Goal: Task Accomplishment & Management: Manage account settings

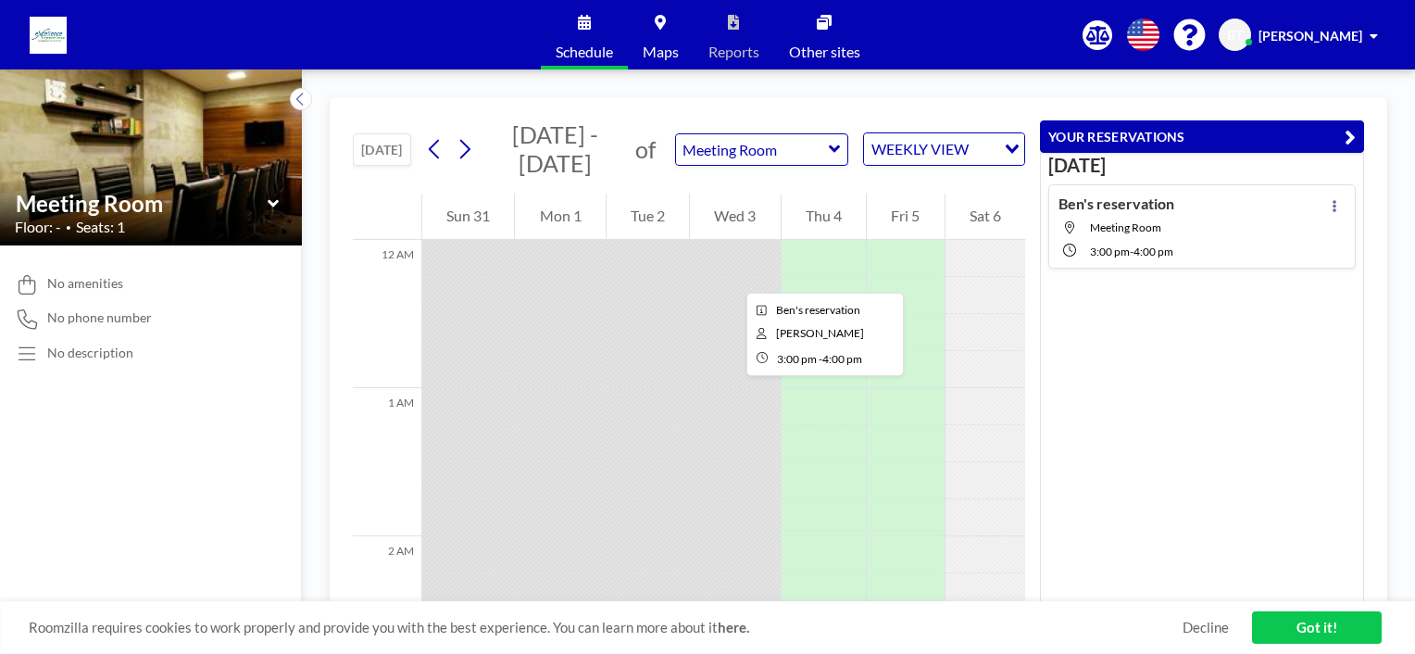
scroll to position [2204, 0]
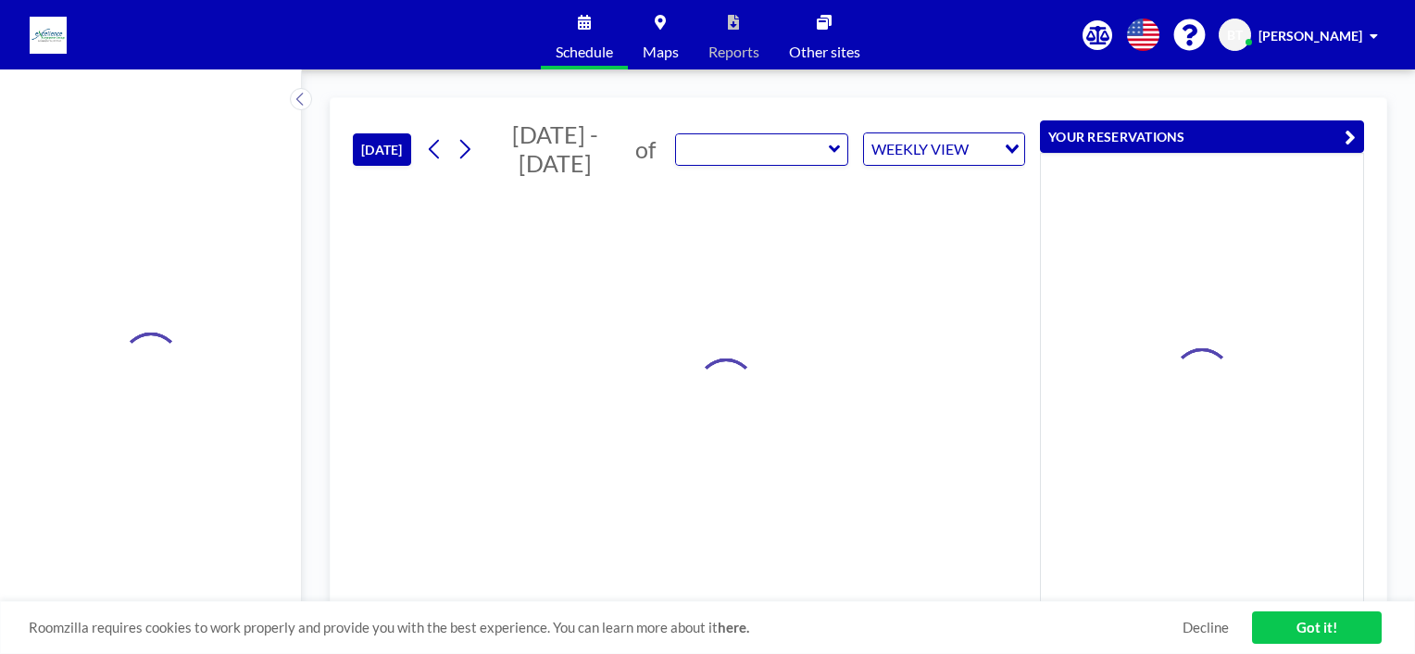
type input "Meeting Room"
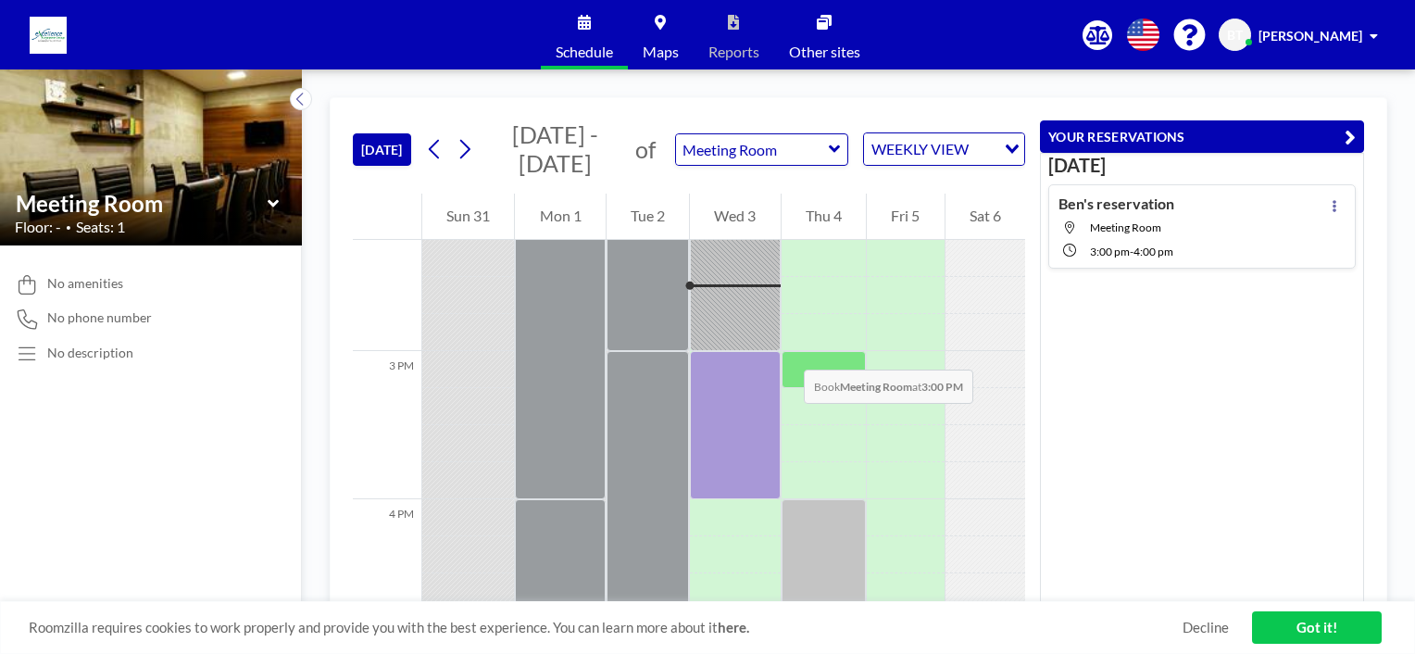
scroll to position [2296, 0]
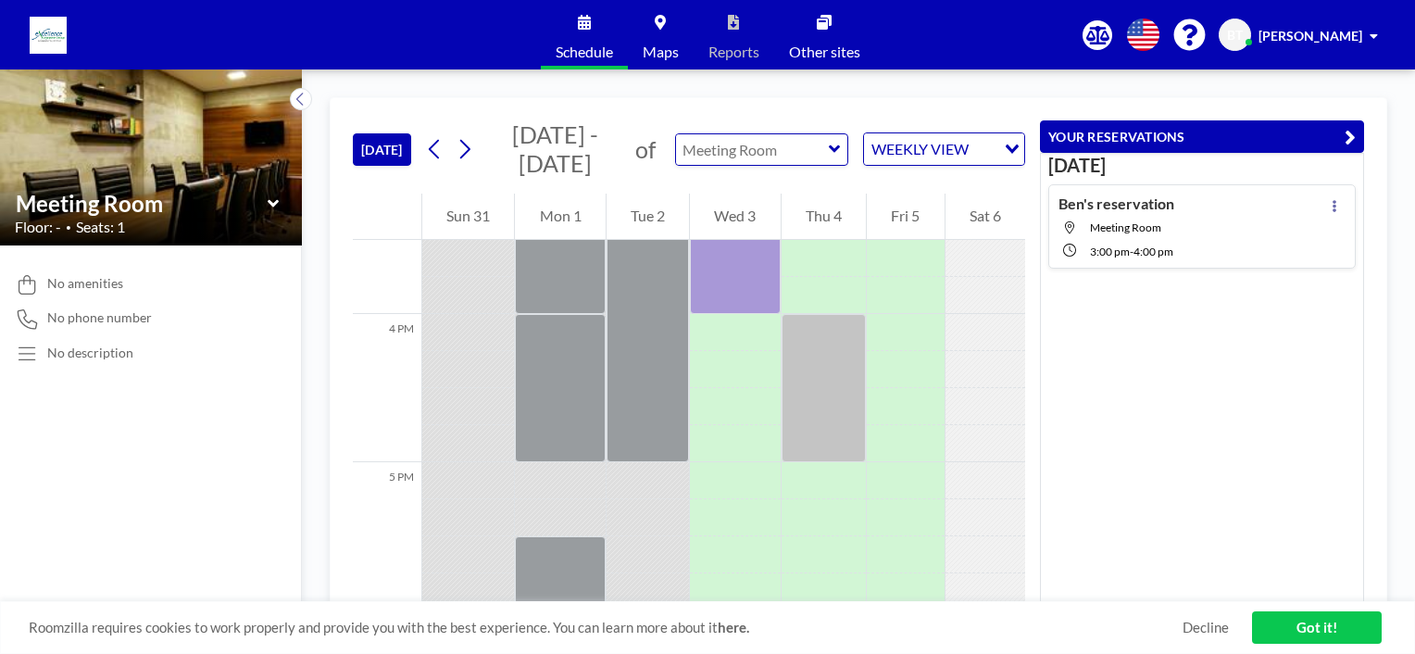
click at [759, 152] on input "text" at bounding box center [752, 149] width 153 height 31
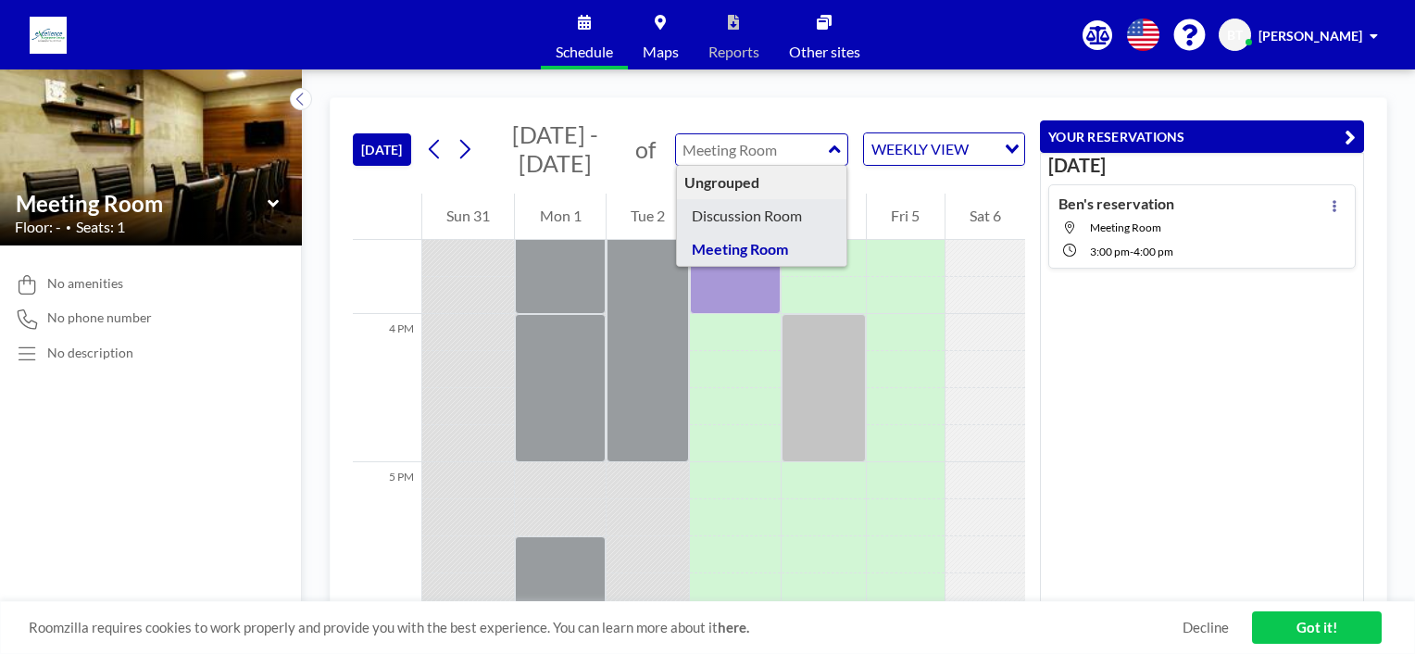
type input "Discussion Room"
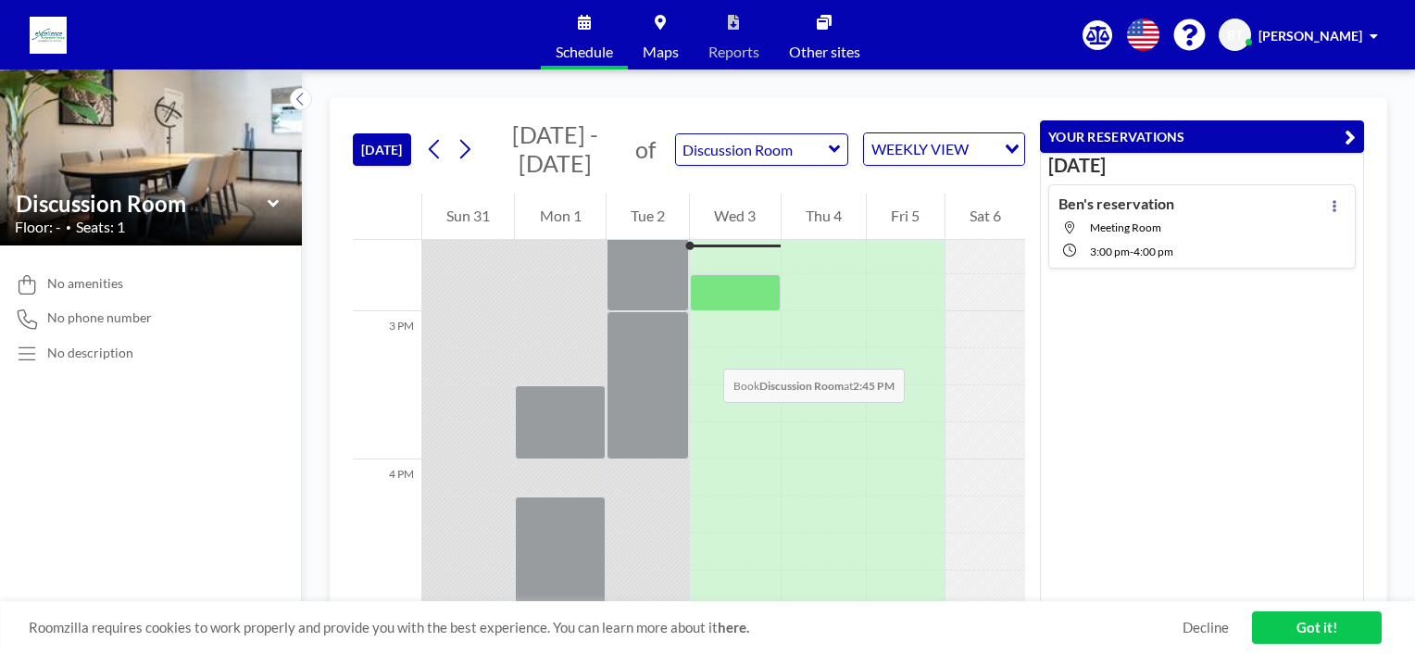
scroll to position [2111, 0]
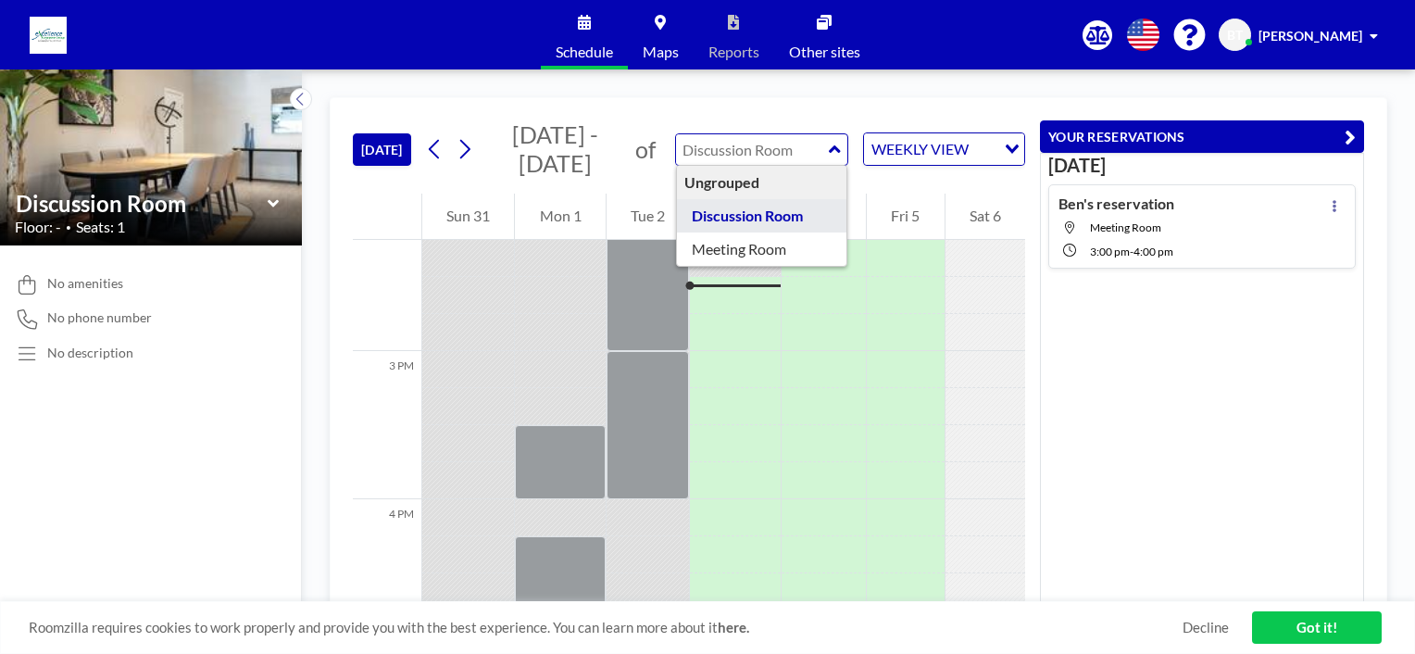
click at [728, 151] on input "text" at bounding box center [752, 149] width 153 height 31
type input "Meeting Room"
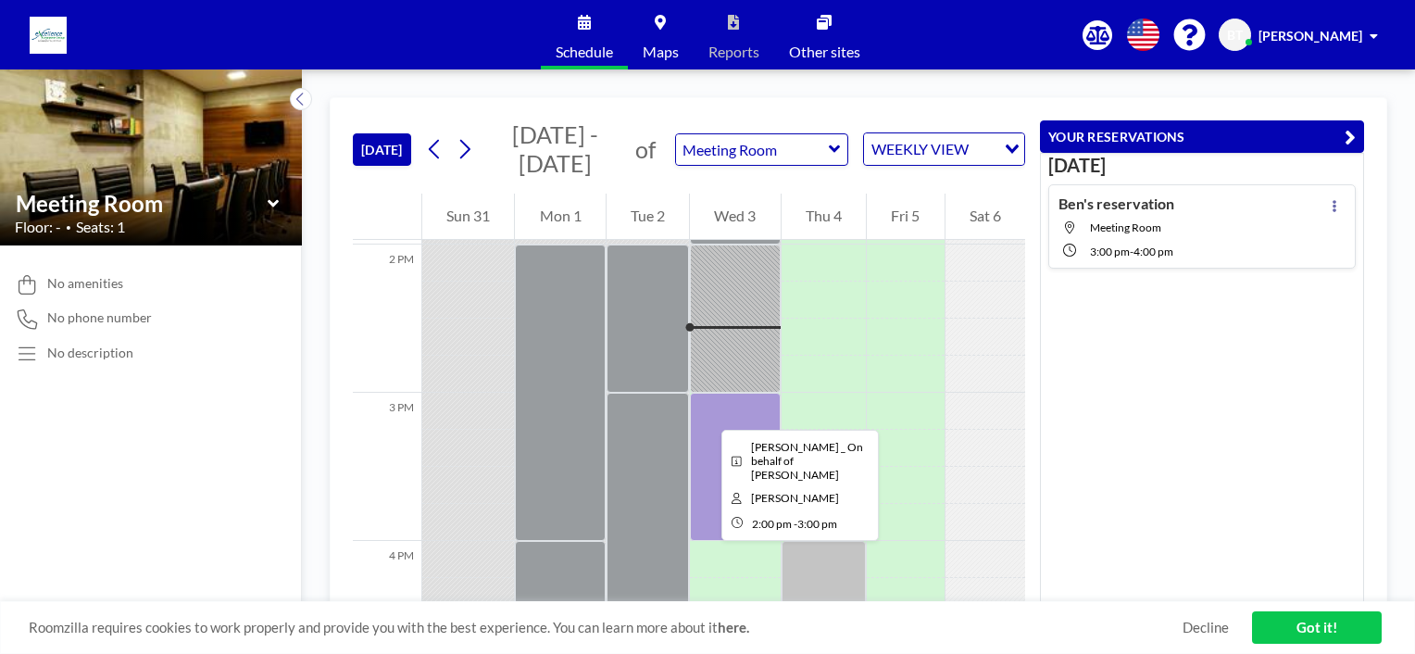
scroll to position [2204, 0]
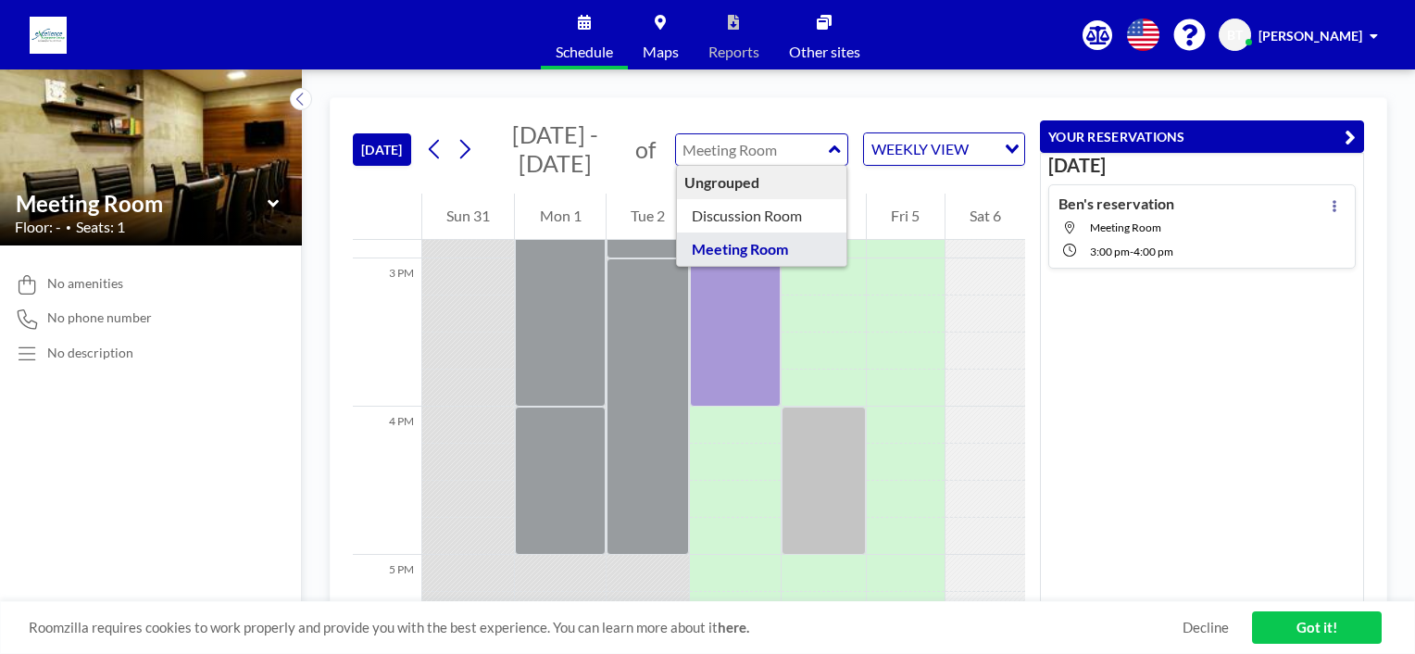
click at [745, 151] on input "text" at bounding box center [752, 149] width 153 height 31
type input "Discussion Room"
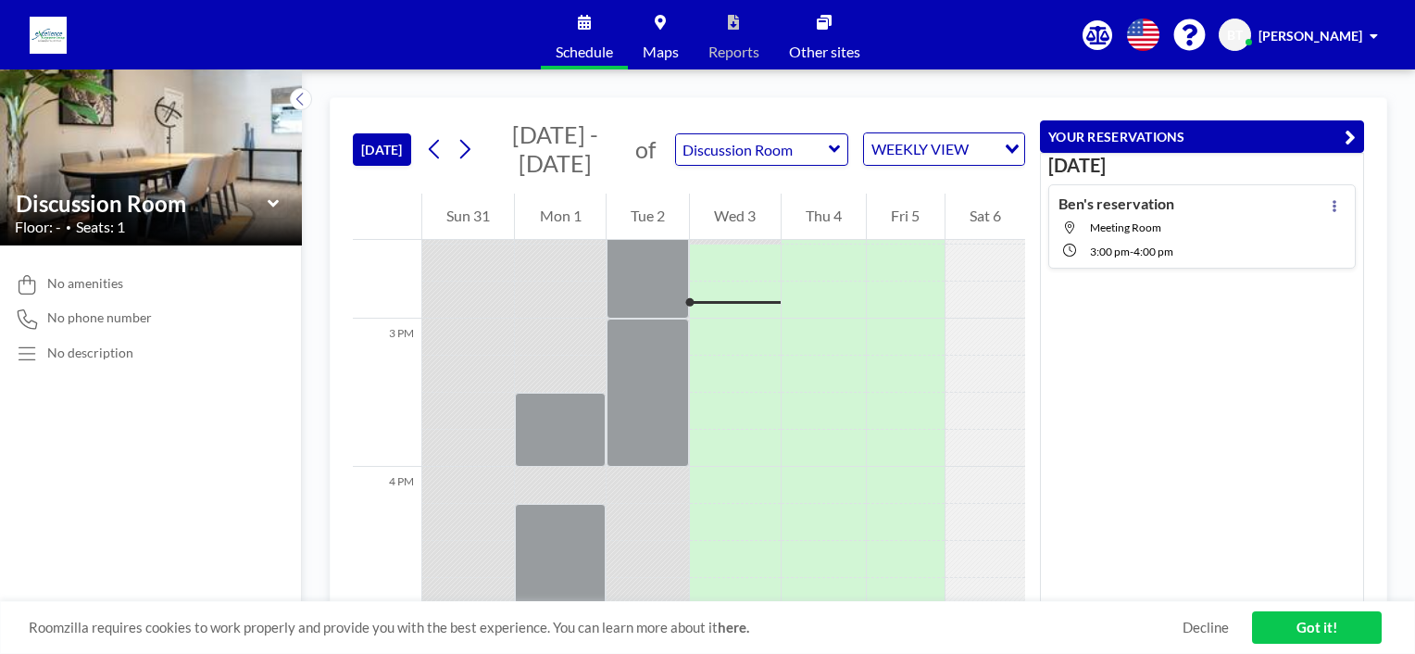
scroll to position [2111, 0]
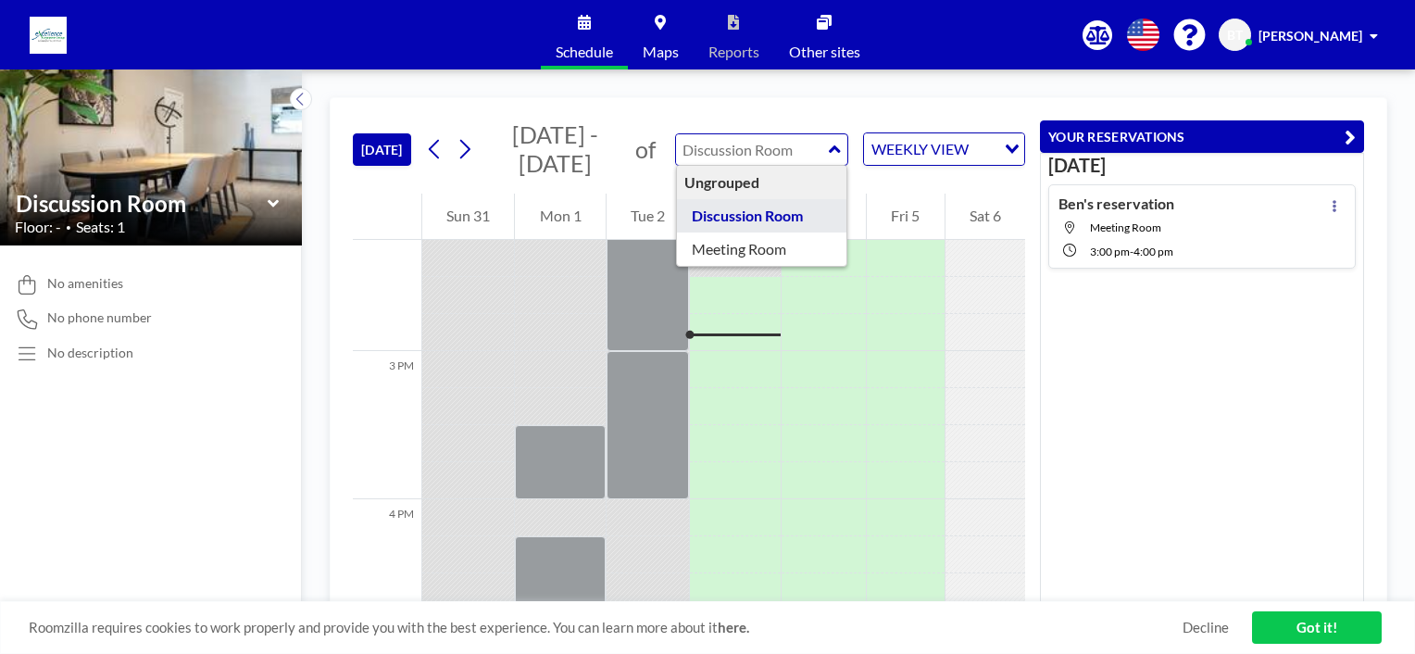
click at [762, 155] on input "text" at bounding box center [752, 149] width 153 height 31
type input "Meeting Room"
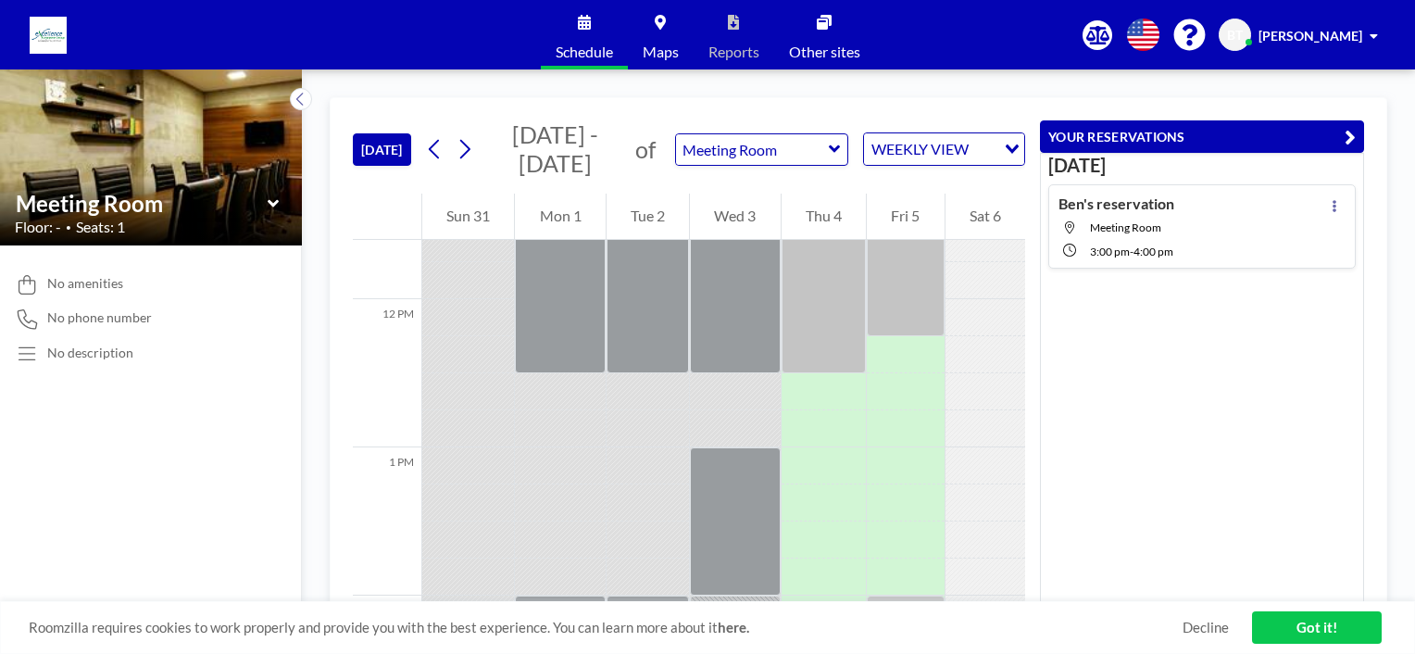
scroll to position [2148, 0]
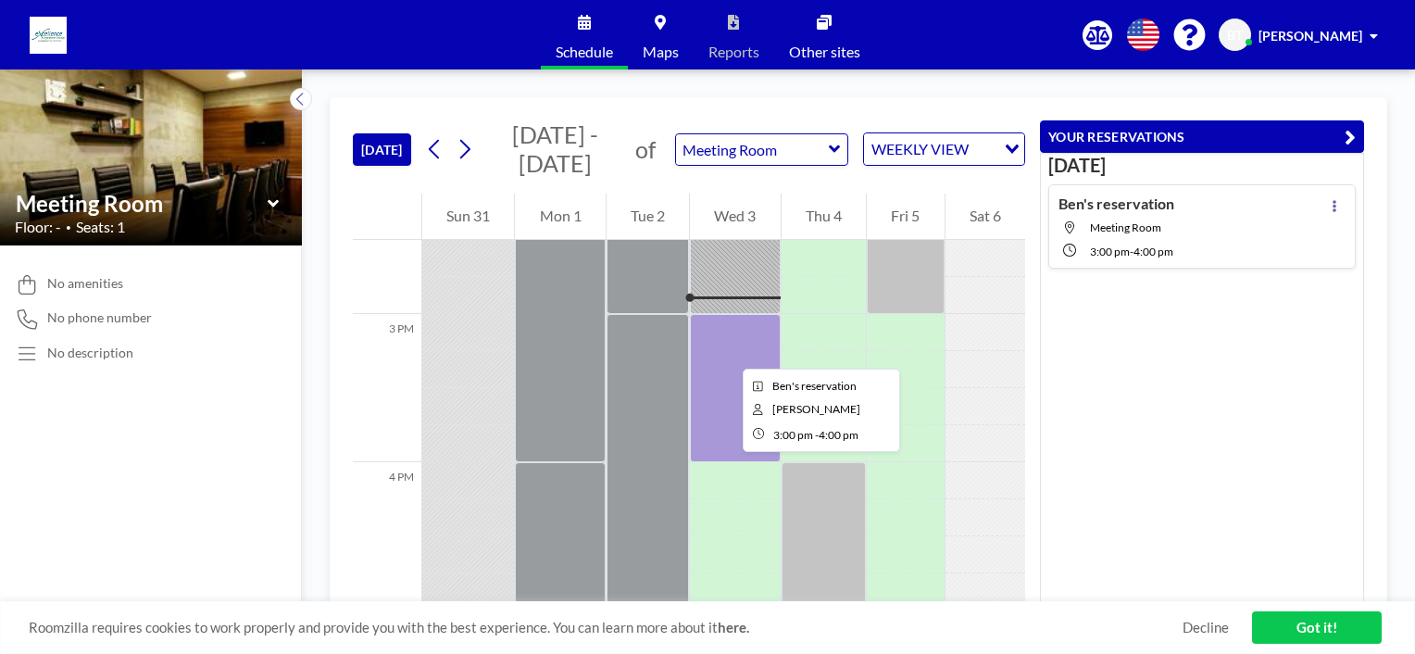
drag, startPoint x: 728, startPoint y: 352, endPoint x: 715, endPoint y: 384, distance: 34.9
click at [715, 384] on div at bounding box center [735, 388] width 90 height 148
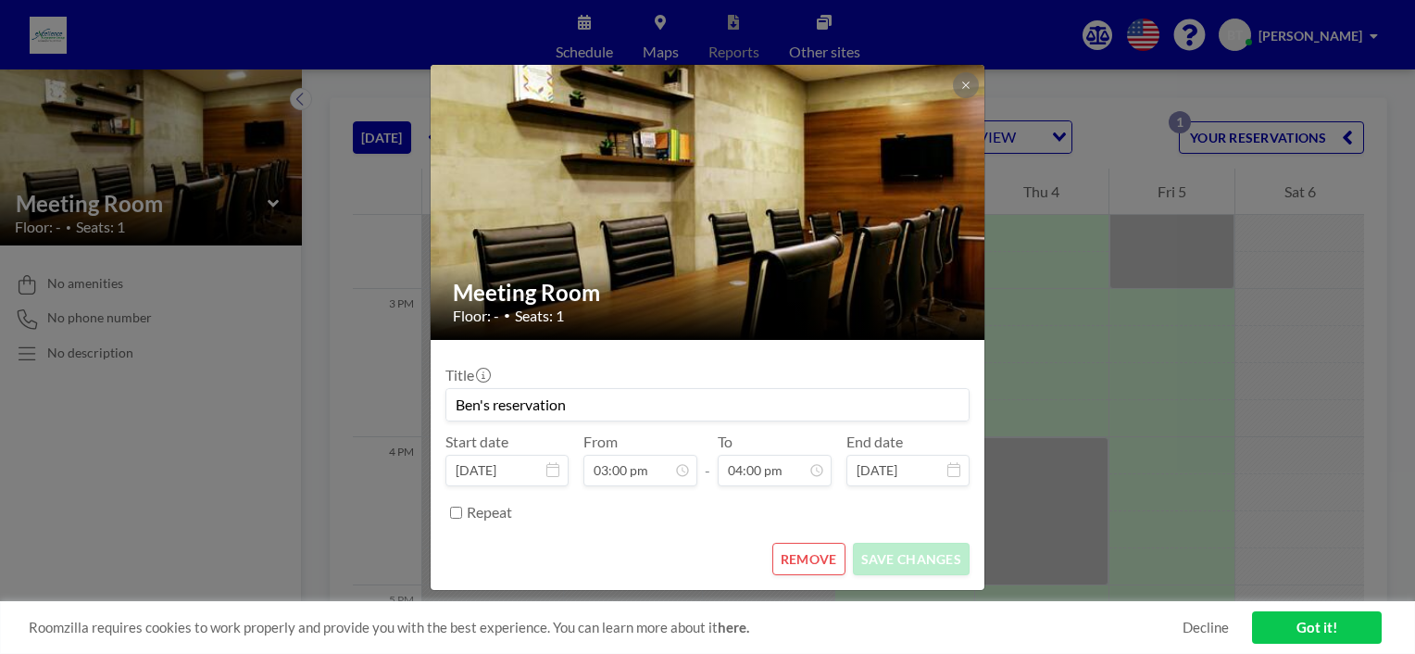
drag, startPoint x: 715, startPoint y: 384, endPoint x: 802, endPoint y: 561, distance: 197.1
click at [802, 561] on button "REMOVE" at bounding box center [808, 559] width 73 height 32
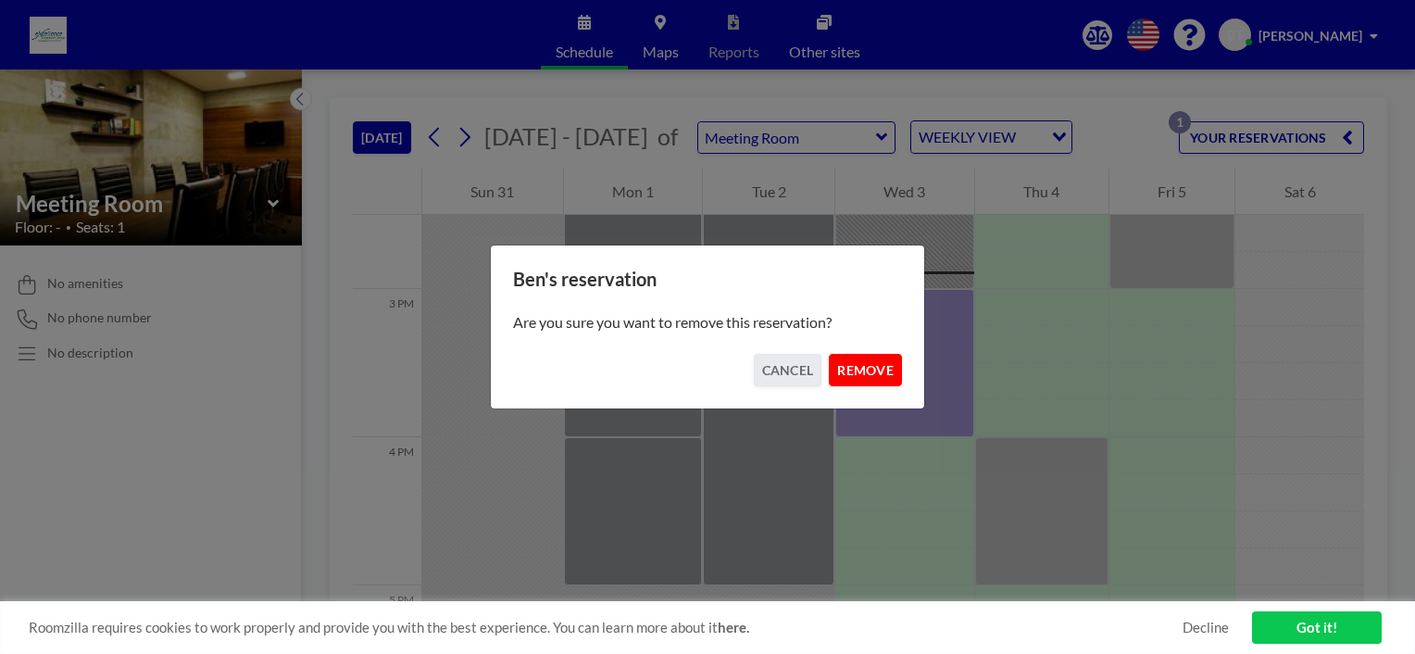
click at [869, 372] on button "REMOVE" at bounding box center [865, 370] width 73 height 32
